Goal: Task Accomplishment & Management: Use online tool/utility

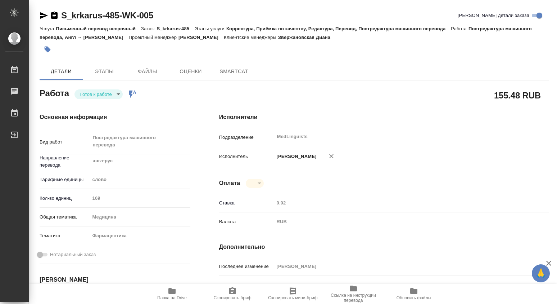
type textarea "x"
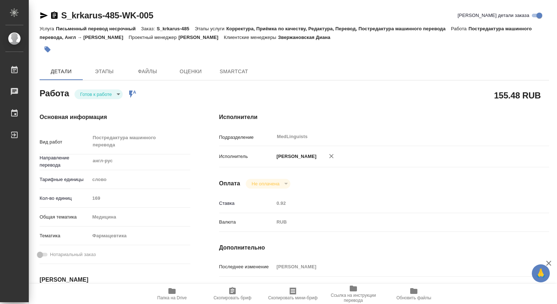
type textarea "x"
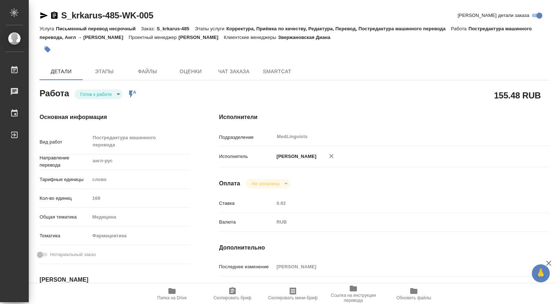
type textarea "x"
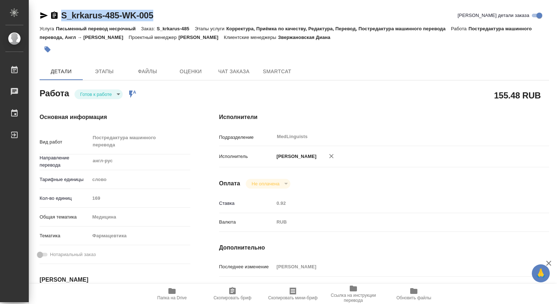
type textarea "x"
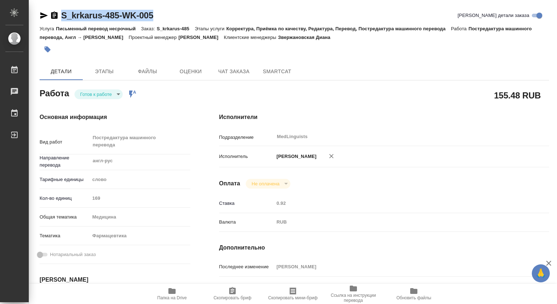
drag, startPoint x: 156, startPoint y: 15, endPoint x: 62, endPoint y: 20, distance: 93.4
click at [62, 20] on div "S_krkarus-485-WK-005 [PERSON_NAME] детали заказа" at bounding box center [295, 16] width 510 height 12
copy link "S_krkarus-485-WK-005"
type textarea "x"
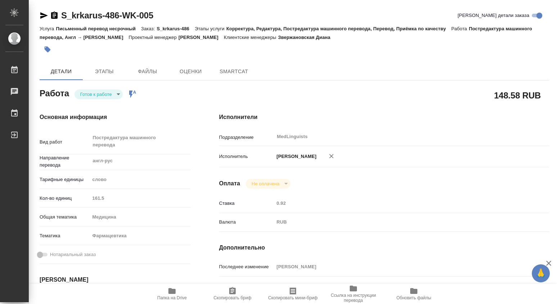
type textarea "x"
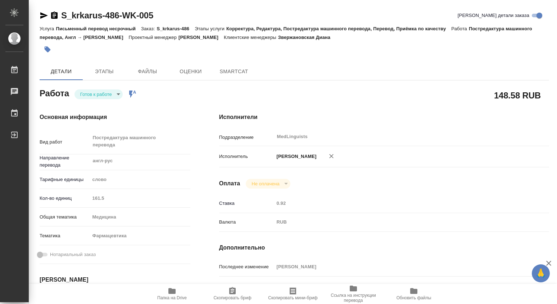
type textarea "x"
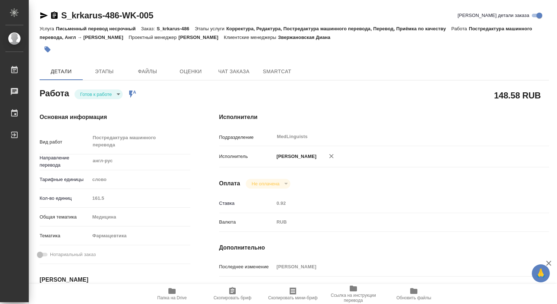
type textarea "x"
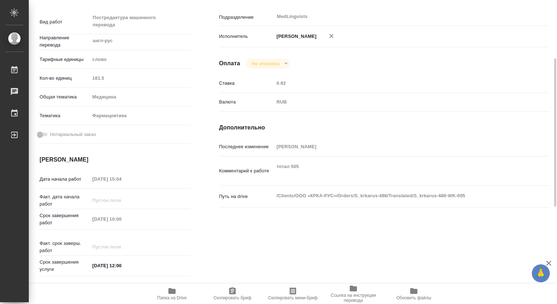
type textarea "x"
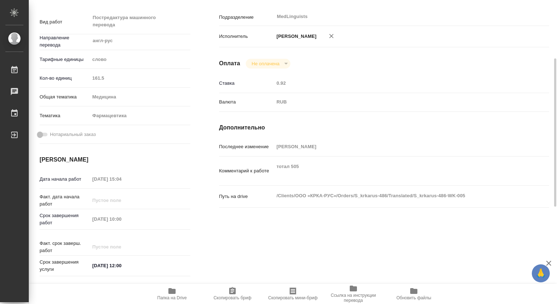
scroll to position [0, 0]
